Goal: Task Accomplishment & Management: Manage account settings

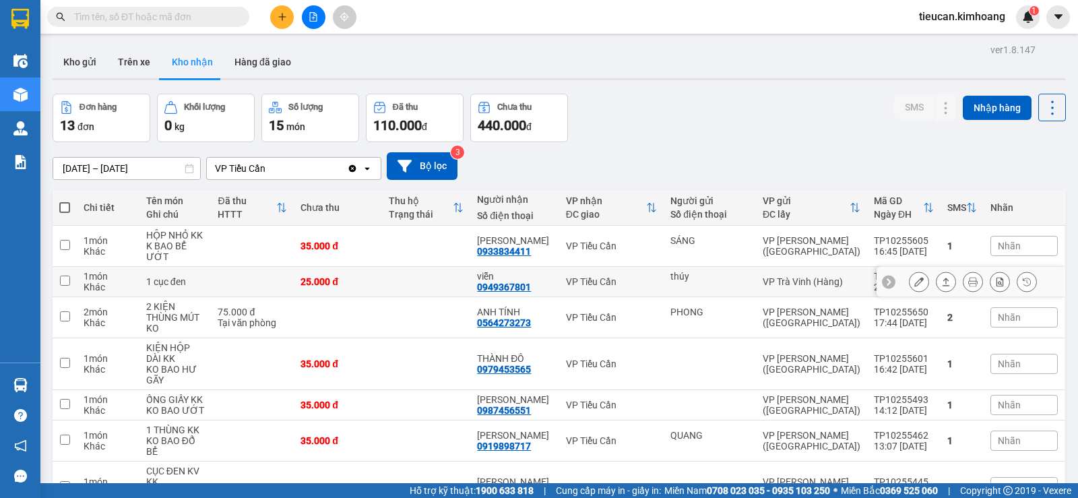
scroll to position [67, 0]
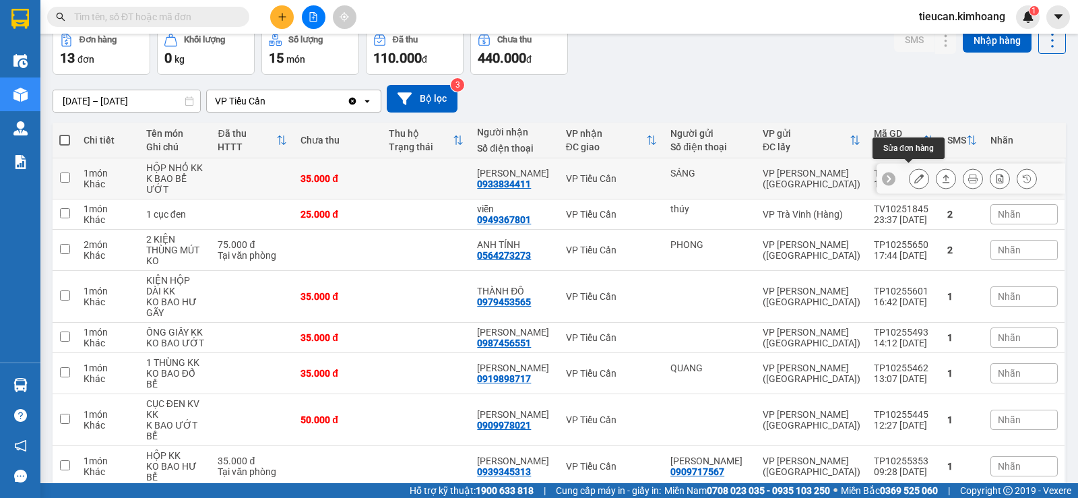
click at [914, 174] on icon at bounding box center [918, 178] width 9 height 9
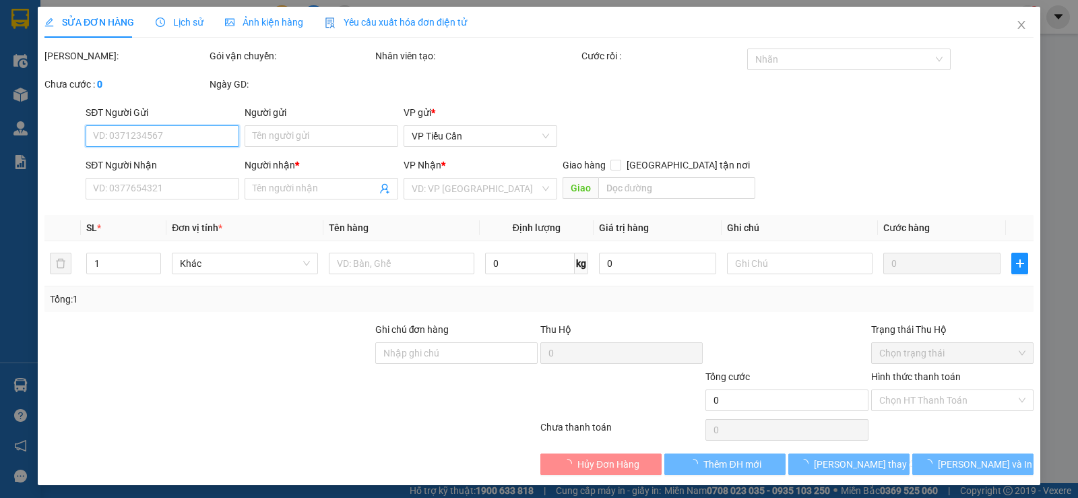
type input "SÁNG"
type input "0933834411"
type input "[PERSON_NAME]"
type input "35.000"
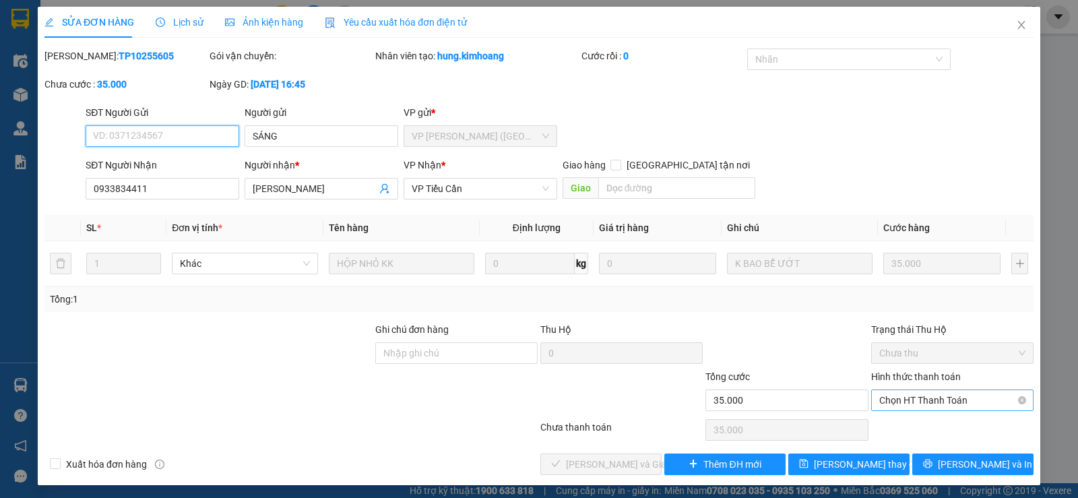
click at [921, 403] on span "Chọn HT Thanh Toán" at bounding box center [952, 400] width 146 height 20
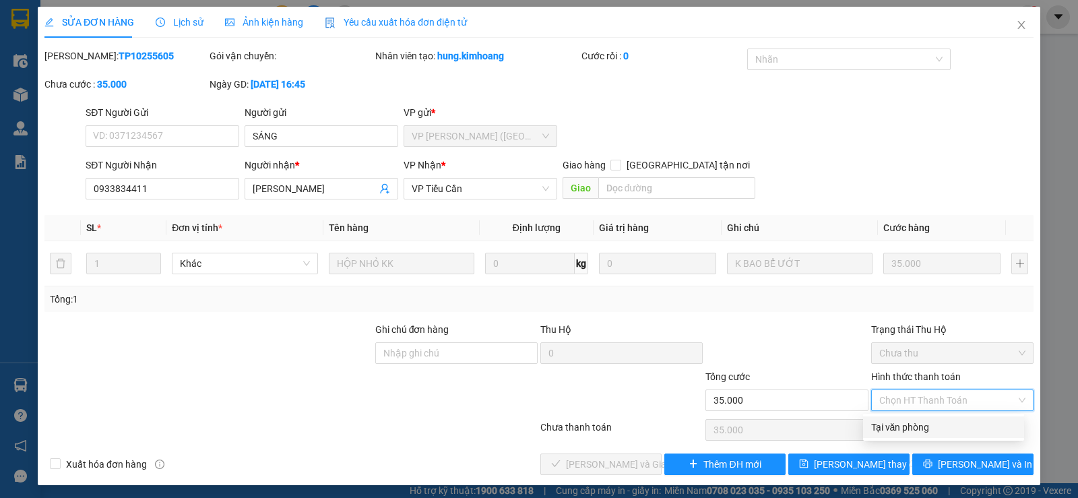
click at [902, 426] on div "Tại văn phòng" at bounding box center [943, 427] width 145 height 15
type input "0"
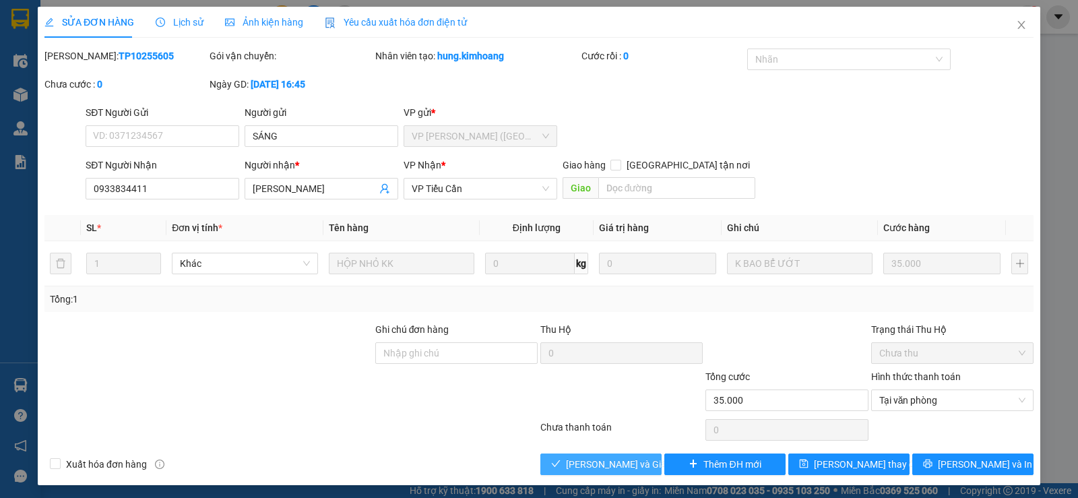
click at [635, 469] on span "[PERSON_NAME] và Giao hàng" at bounding box center [630, 464] width 129 height 15
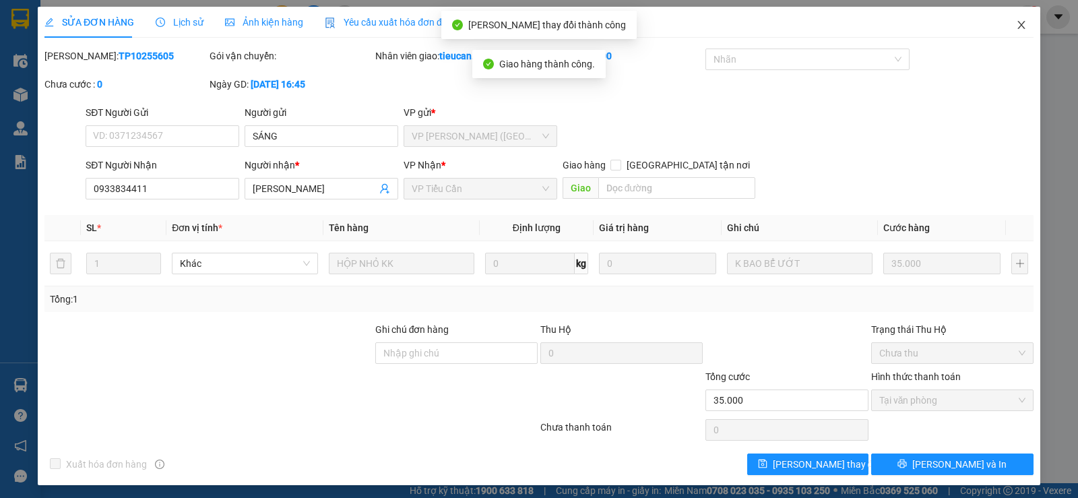
click at [1016, 28] on icon "close" at bounding box center [1021, 25] width 11 height 11
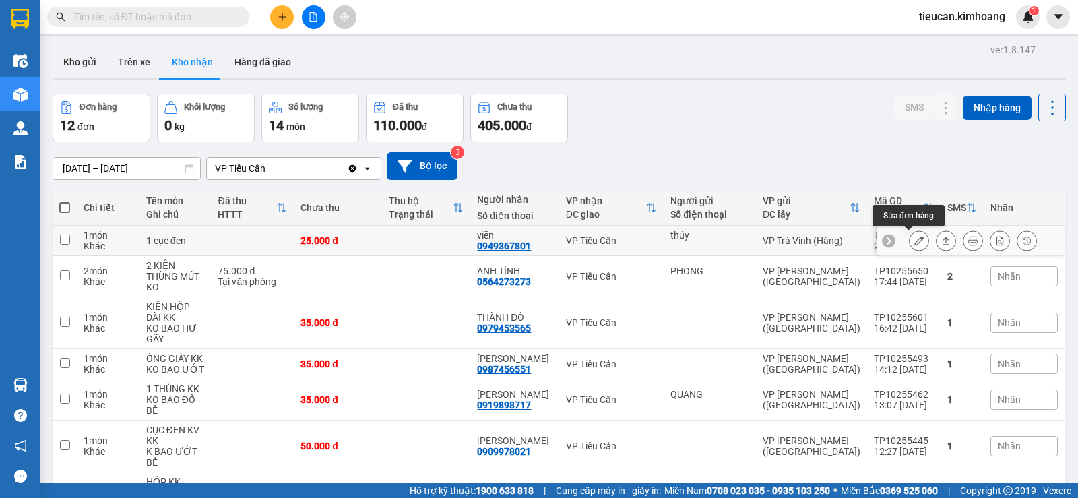
click at [914, 241] on icon at bounding box center [918, 240] width 9 height 9
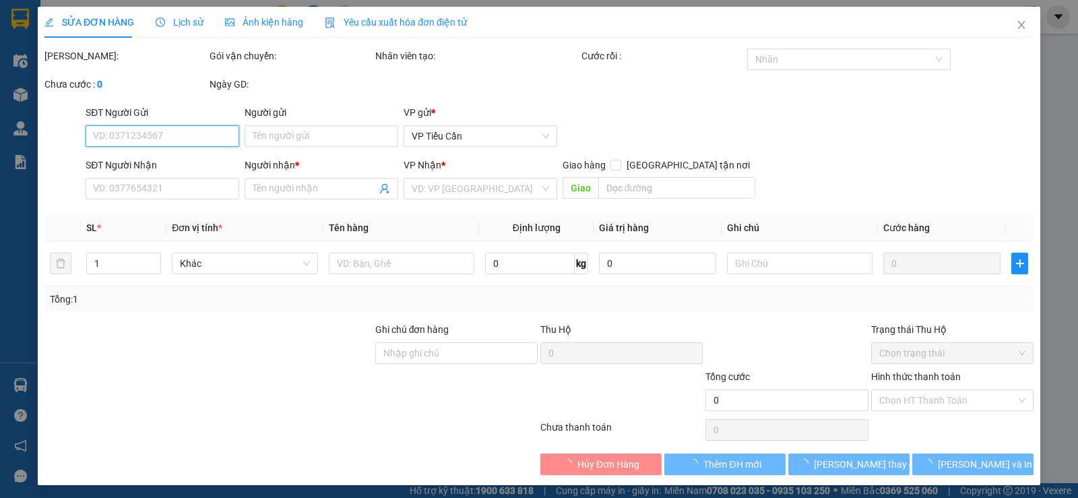
type input "thúy"
type input "0949367801"
type input "viễn"
type input "25.000"
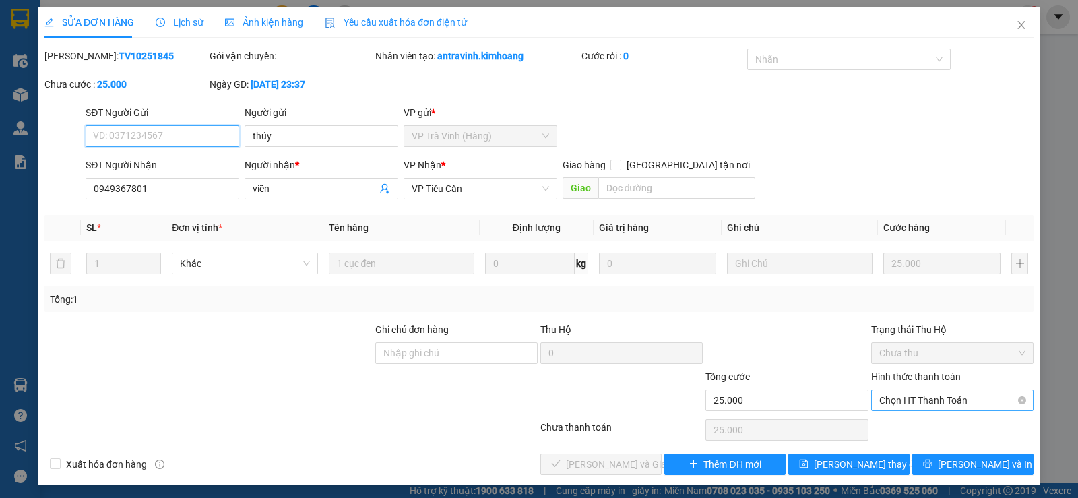
click at [922, 400] on span "Chọn HT Thanh Toán" at bounding box center [952, 400] width 146 height 20
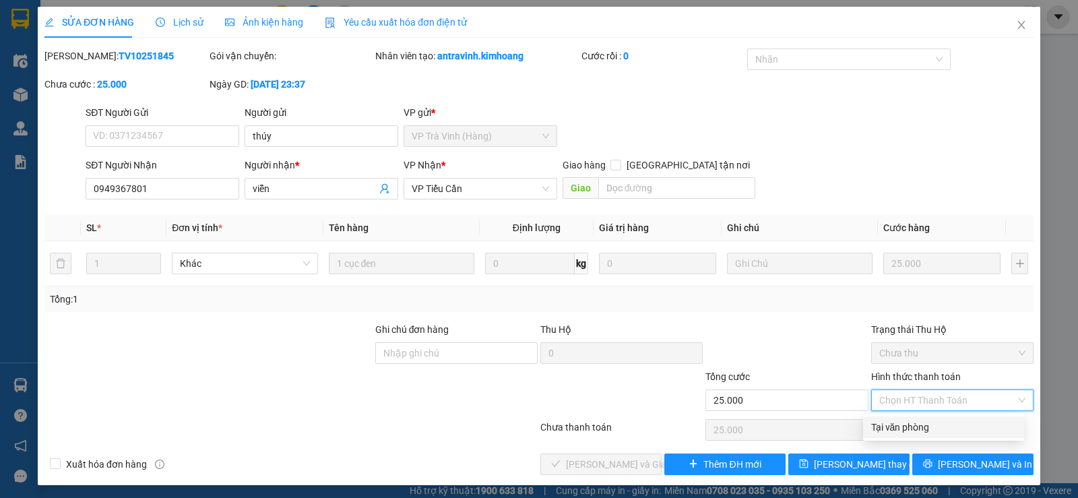
click at [918, 433] on div "Tại văn phòng" at bounding box center [943, 427] width 145 height 15
type input "0"
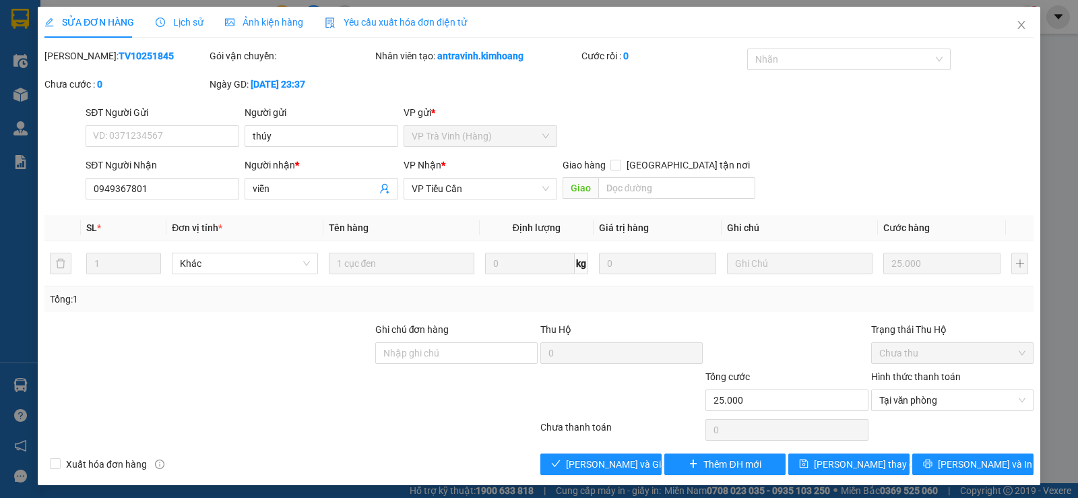
click at [607, 451] on div "Total Paid Fee 0 Total UnPaid Fee 25.000 Cash Collection Total Fee Mã ĐH: TV102…" at bounding box center [538, 262] width 989 height 427
click at [609, 460] on span "[PERSON_NAME] và Giao hàng" at bounding box center [630, 464] width 129 height 15
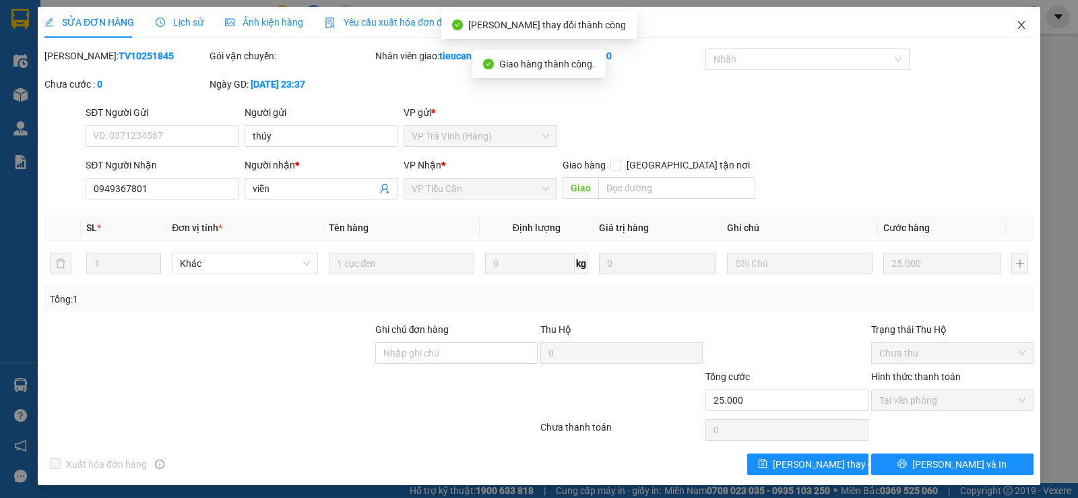
click at [1017, 23] on icon "close" at bounding box center [1021, 25] width 11 height 11
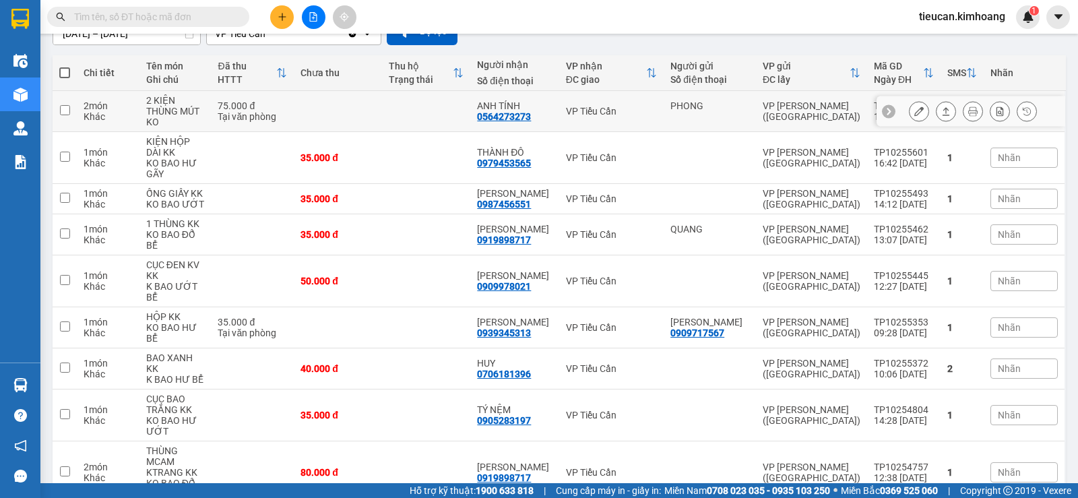
scroll to position [202, 0]
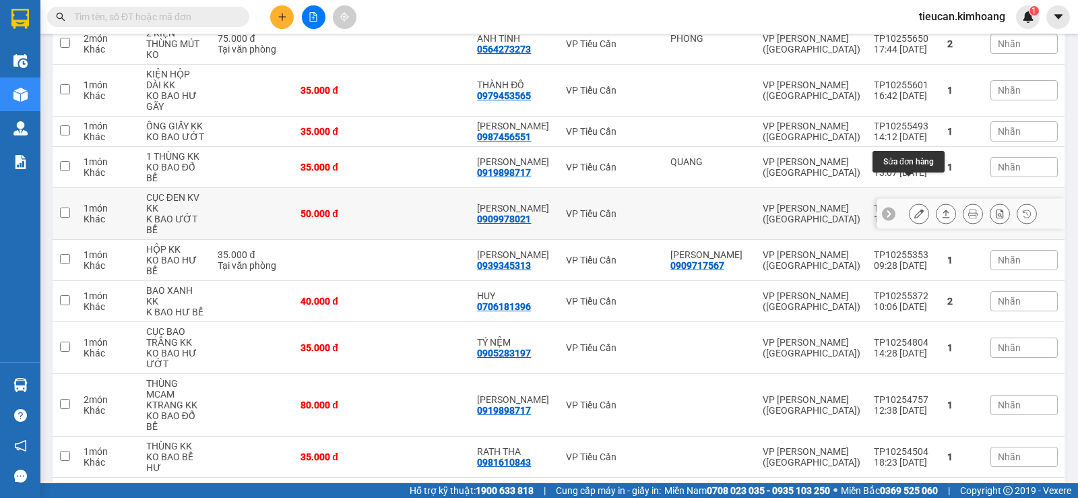
click at [917, 202] on button at bounding box center [919, 214] width 19 height 24
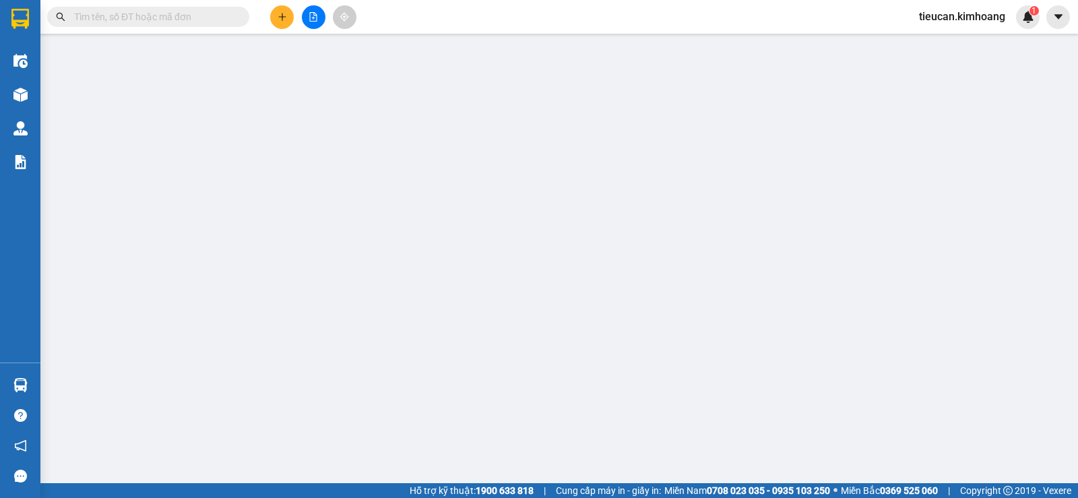
type input "0909978021"
type input "[PERSON_NAME]"
type input "50.000"
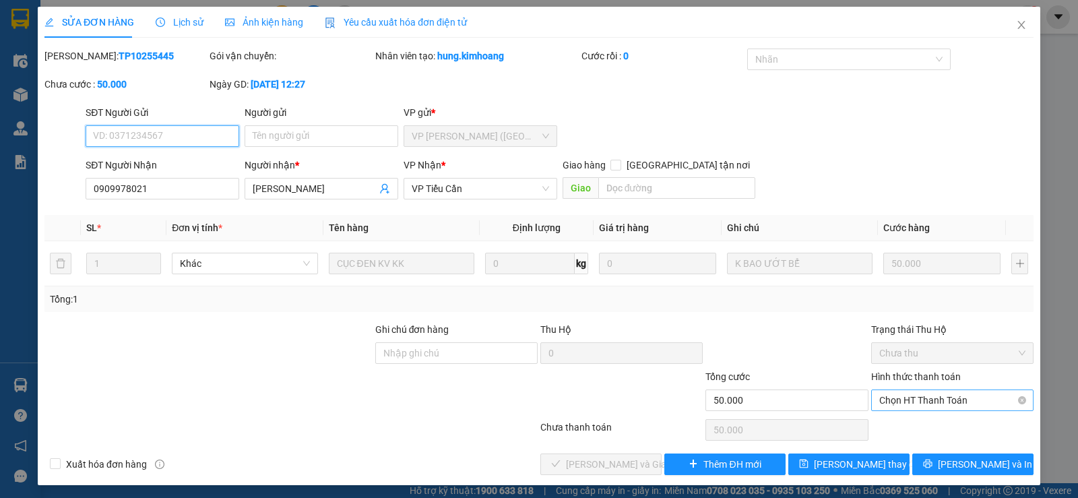
click at [916, 390] on span "Chọn HT Thanh Toán" at bounding box center [952, 400] width 146 height 20
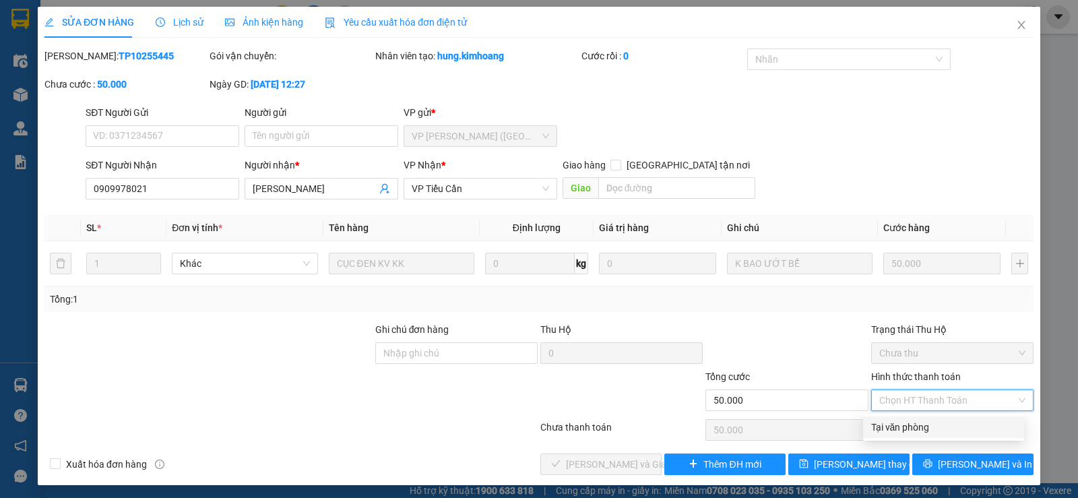
click at [895, 425] on div "Tại văn phòng" at bounding box center [943, 427] width 145 height 15
type input "0"
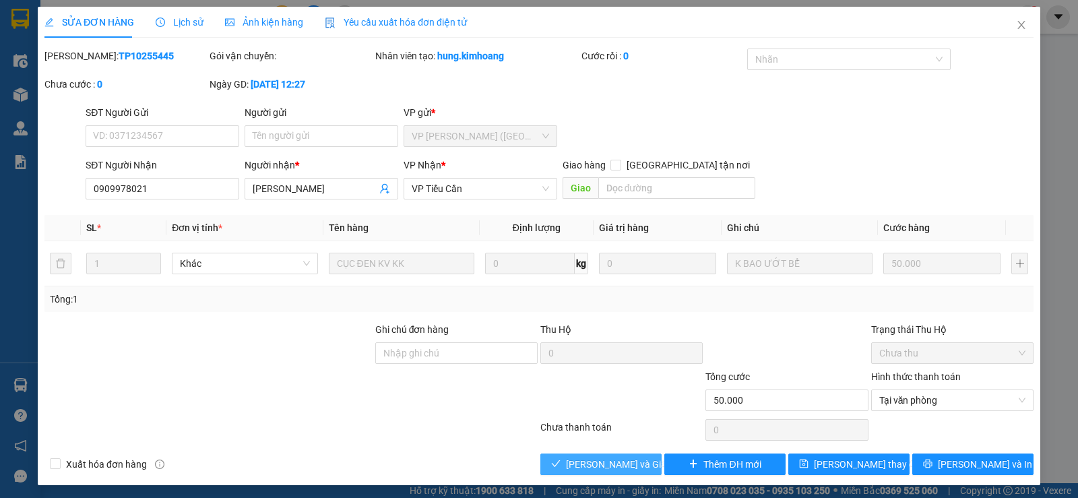
click at [625, 459] on span "[PERSON_NAME] và Giao hàng" at bounding box center [630, 464] width 129 height 15
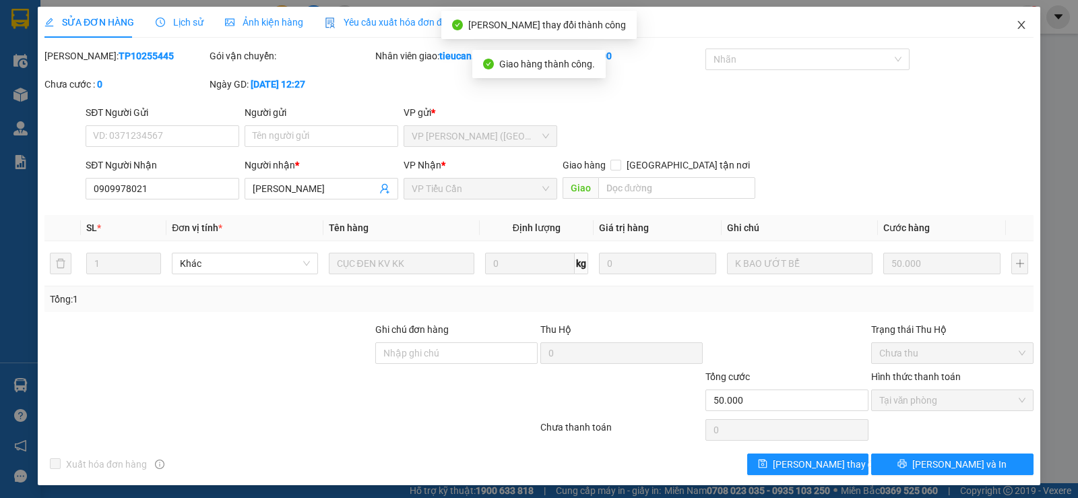
click at [1016, 26] on icon "close" at bounding box center [1021, 25] width 11 height 11
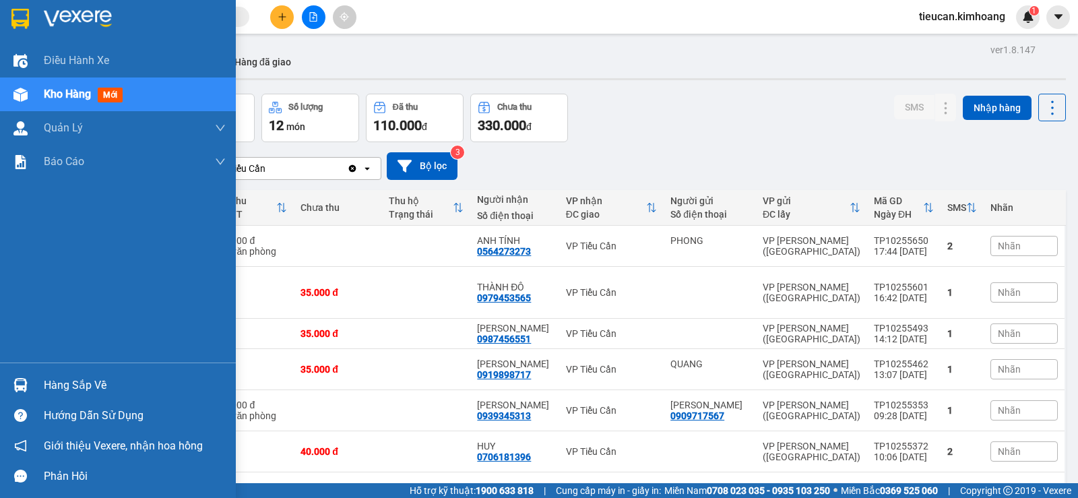
click at [77, 392] on div "Hàng sắp về" at bounding box center [135, 385] width 182 height 20
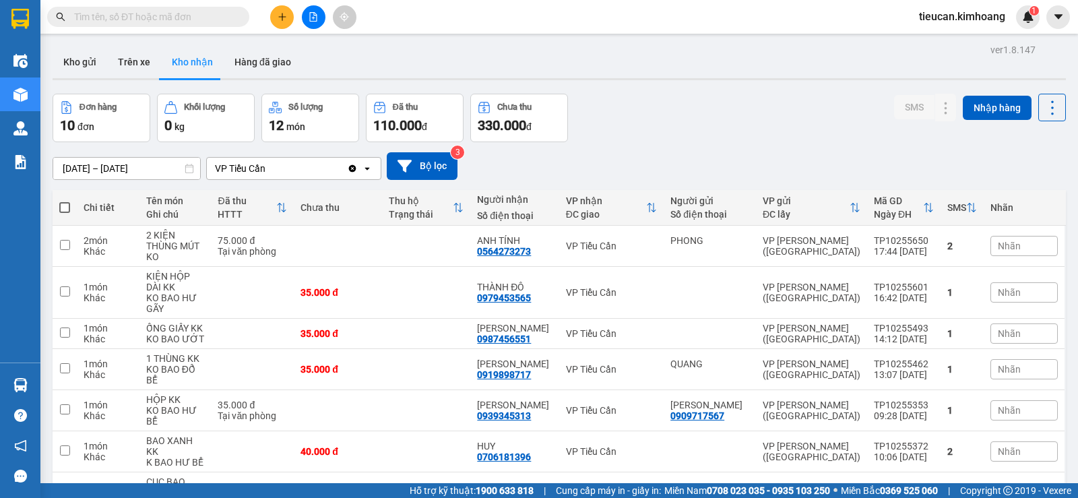
click at [644, 134] on section "Kết quả tìm kiếm ( 0 ) Bộ lọc No Data tieucan.[PERSON_NAME] 1 Điều hành xe Kho …" at bounding box center [539, 249] width 1078 height 498
